Goal: Find specific page/section: Find specific page/section

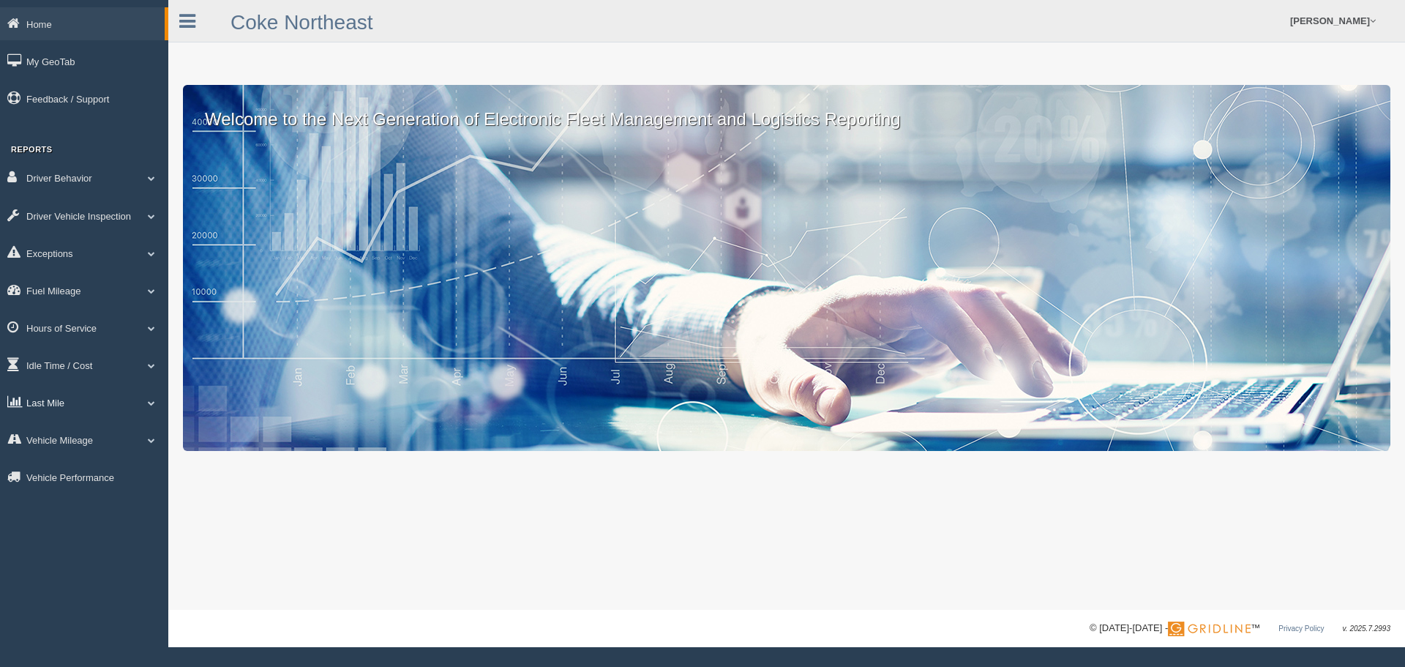
click at [67, 405] on link "Last Mile" at bounding box center [84, 402] width 168 height 33
click at [84, 435] on link "Planned Vs Actual" at bounding box center [95, 436] width 138 height 26
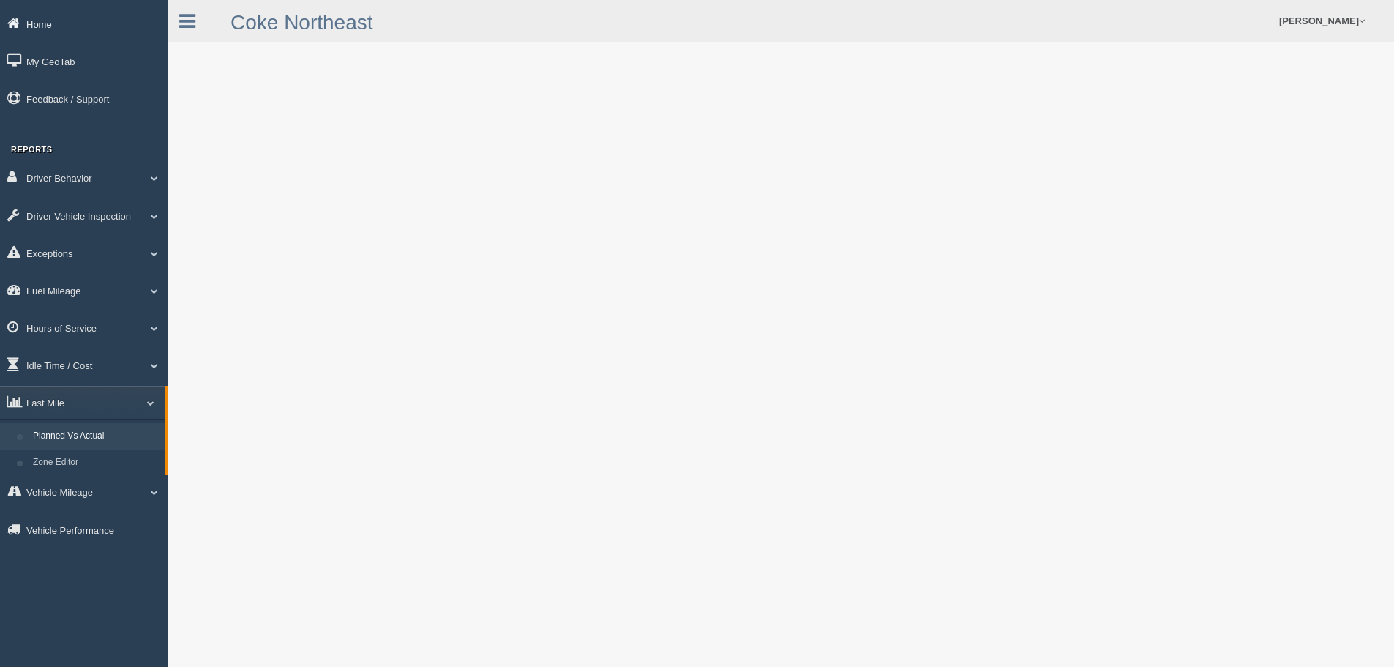
click at [35, 22] on link "Home" at bounding box center [84, 23] width 168 height 33
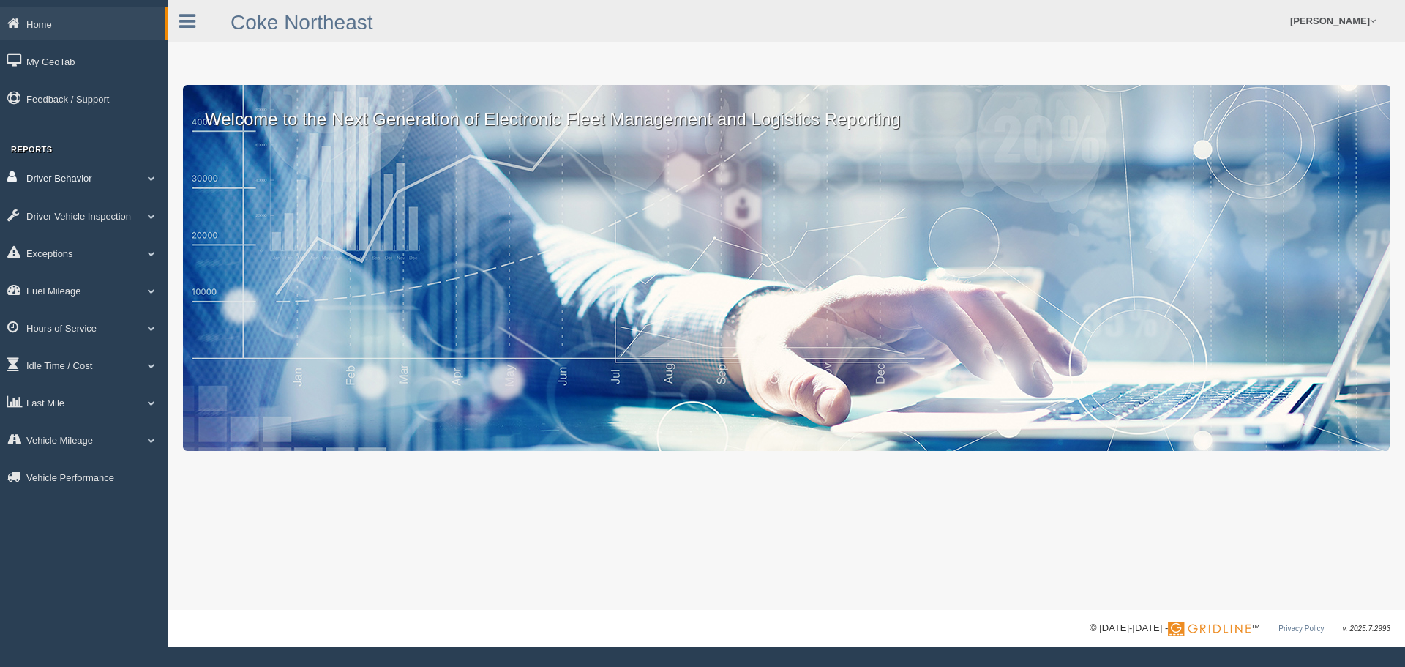
click at [156, 182] on link "Driver Behavior" at bounding box center [84, 177] width 168 height 33
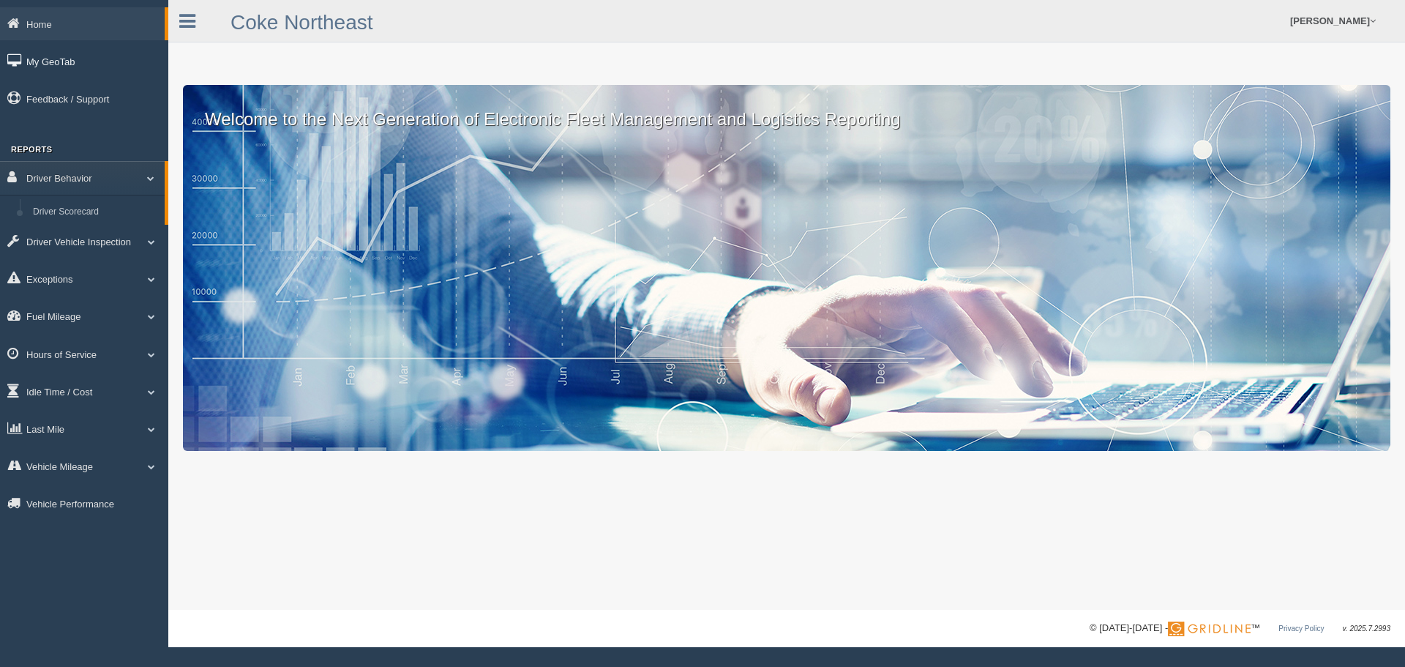
click at [41, 61] on link "My GeoTab" at bounding box center [84, 61] width 168 height 33
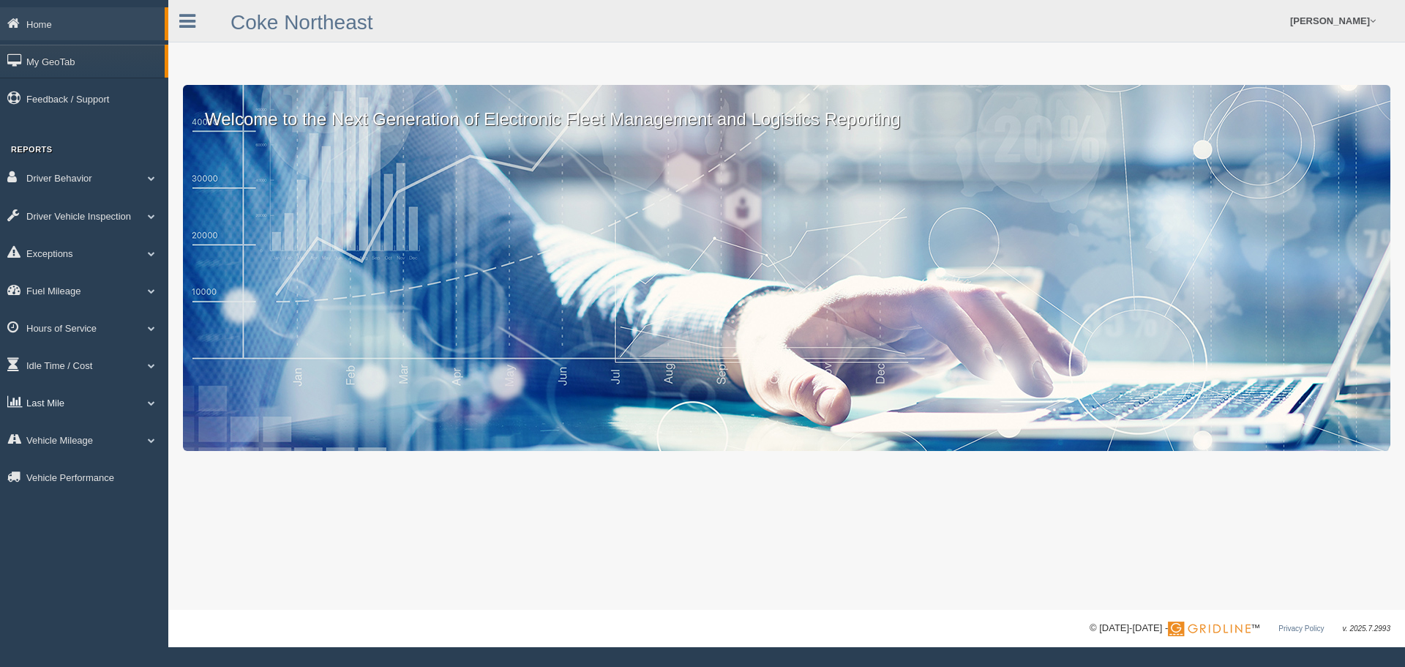
click at [70, 407] on link "Last Mile" at bounding box center [84, 402] width 168 height 33
click at [86, 465] on link "Zone Editor" at bounding box center [95, 462] width 138 height 26
